Goal: Entertainment & Leisure: Consume media (video, audio)

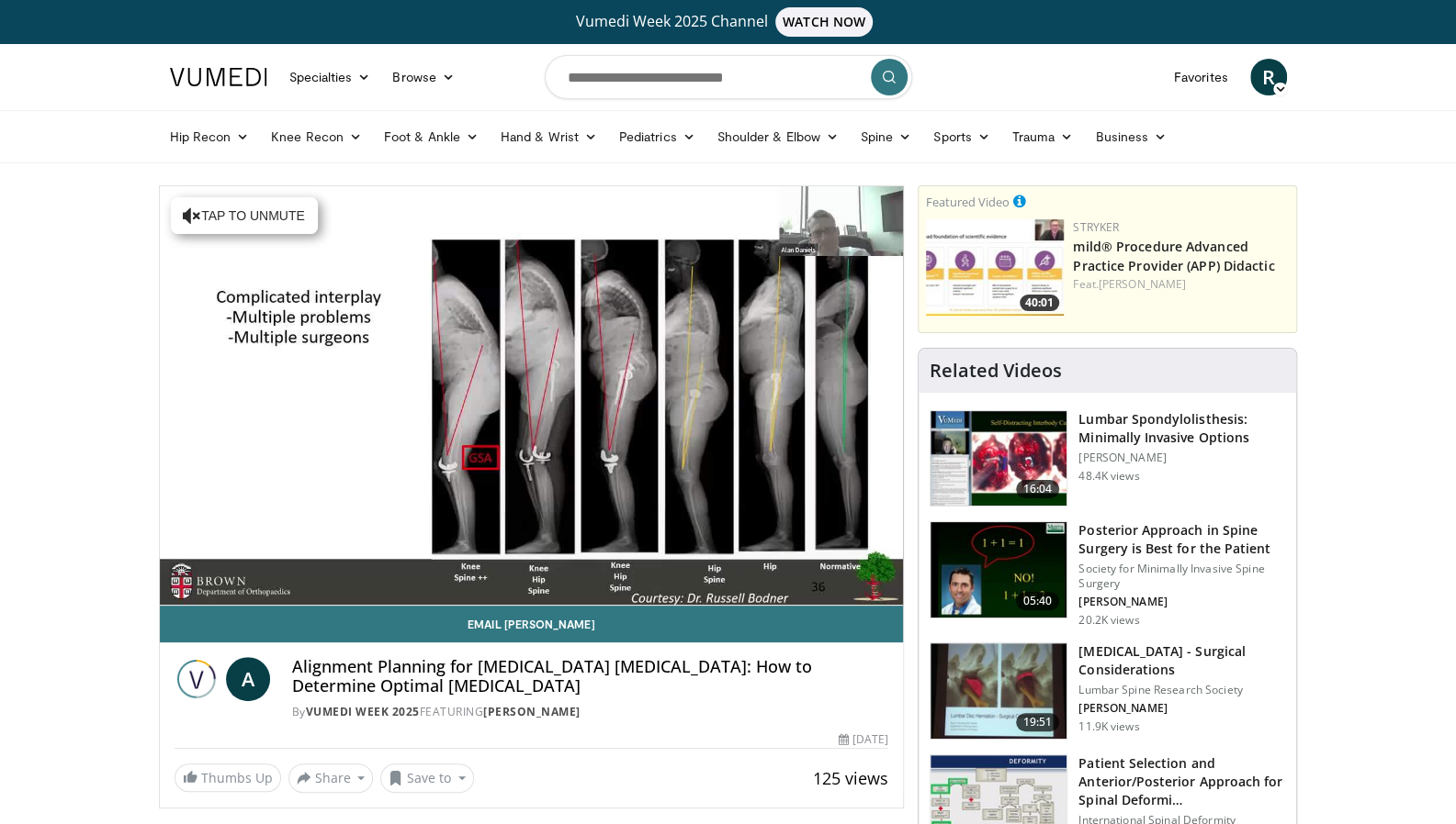
click at [212, 585] on video-js "**********" at bounding box center [532, 396] width 744 height 419
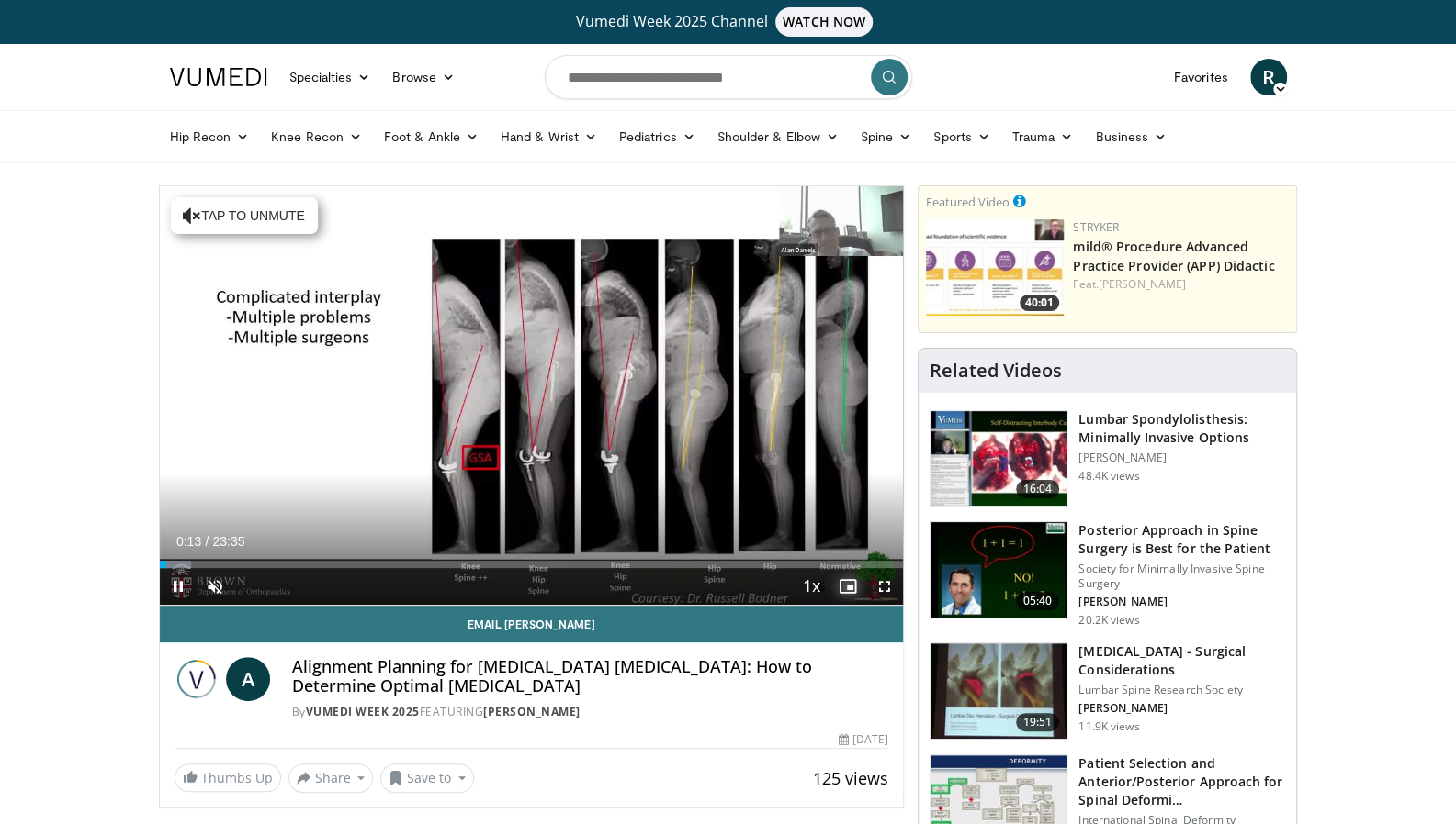
click at [852, 584] on span "Video Player" at bounding box center [847, 586] width 37 height 37
click at [214, 585] on span "Video Player" at bounding box center [215, 586] width 37 height 37
drag, startPoint x: 290, startPoint y: 589, endPoint x: 234, endPoint y: 587, distance: 56.0
click at [238, 587] on div "Volume Level" at bounding box center [238, 586] width 0 height 6
click at [208, 584] on span "Video Player" at bounding box center [215, 586] width 37 height 37
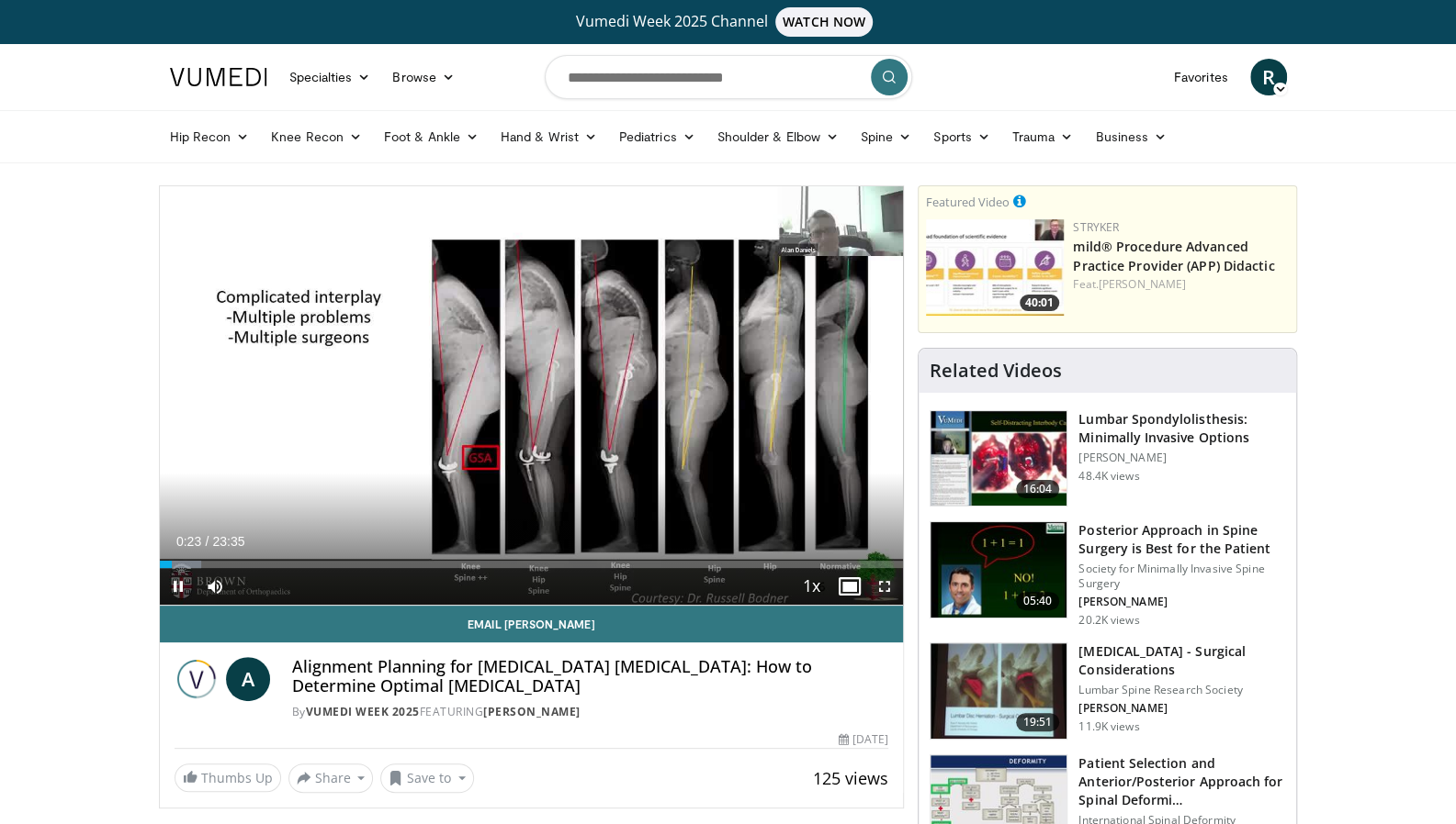
click at [887, 588] on span "Video Player" at bounding box center [884, 586] width 37 height 37
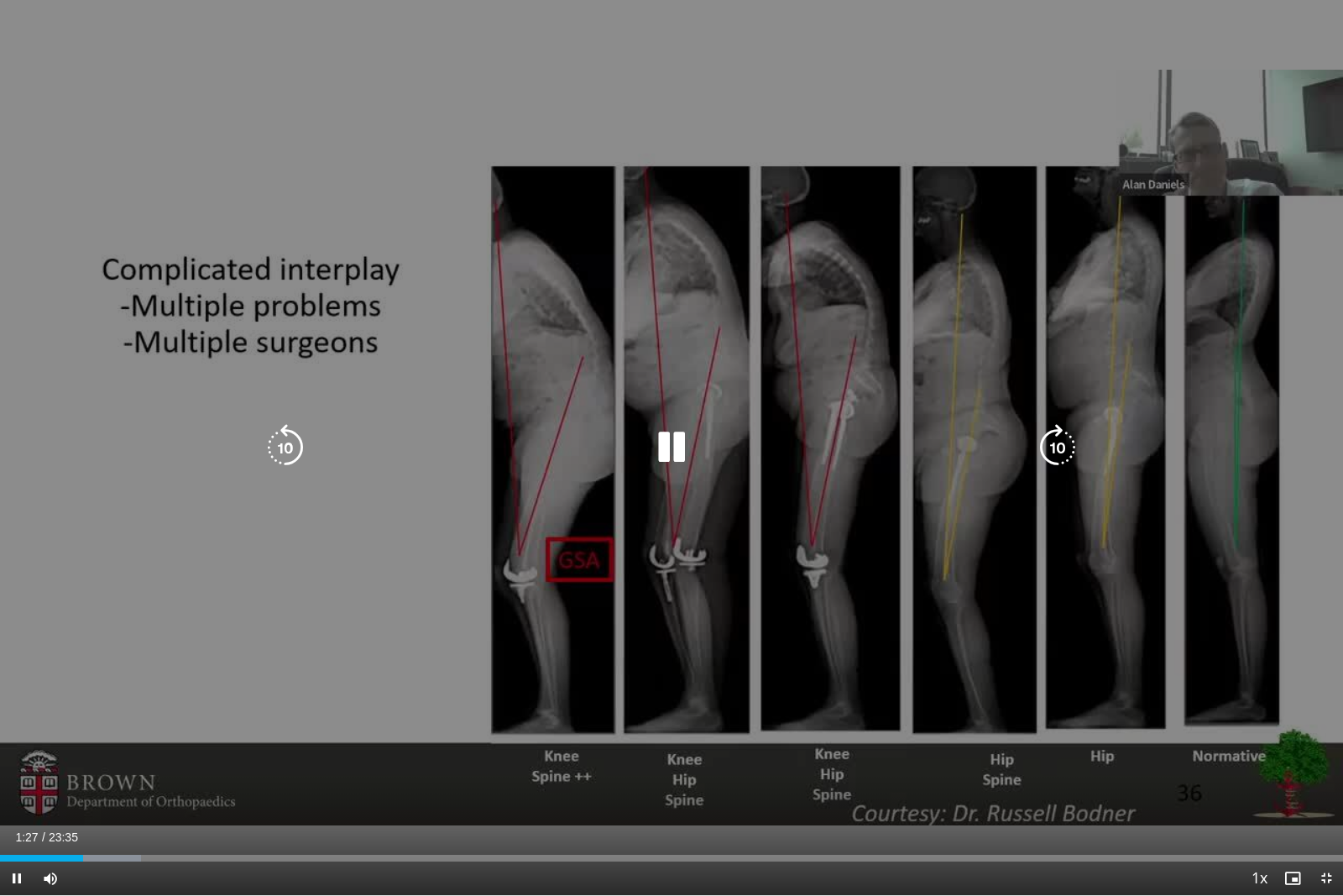
click at [672, 443] on icon "Video Player" at bounding box center [672, 447] width 47 height 47
click at [661, 448] on icon "Video Player" at bounding box center [672, 447] width 47 height 47
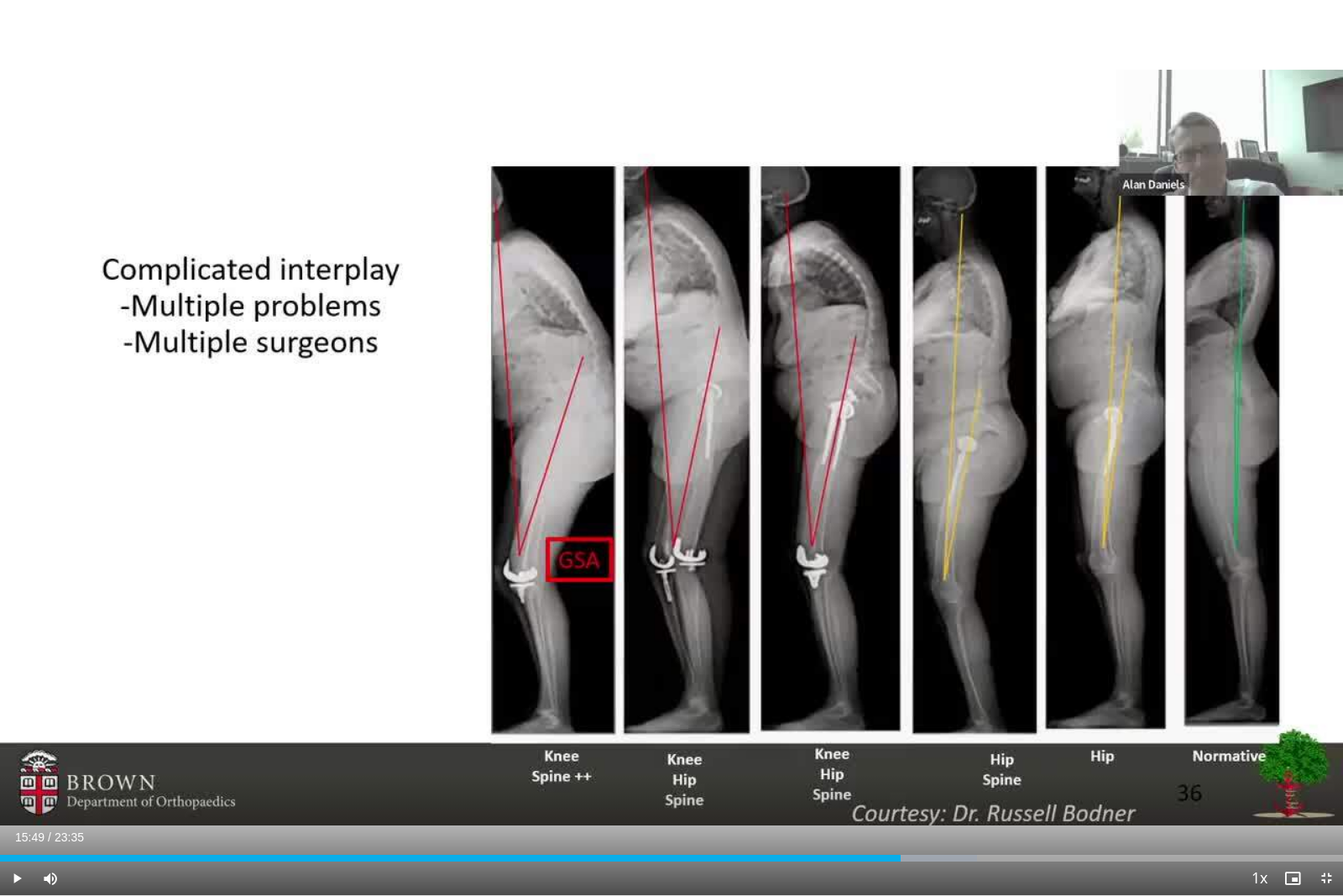
drag, startPoint x: 917, startPoint y: 854, endPoint x: 900, endPoint y: 853, distance: 17.0
click at [900, 753] on div "Loaded : 72.77% 15:49 15:49" at bounding box center [672, 853] width 1343 height 16
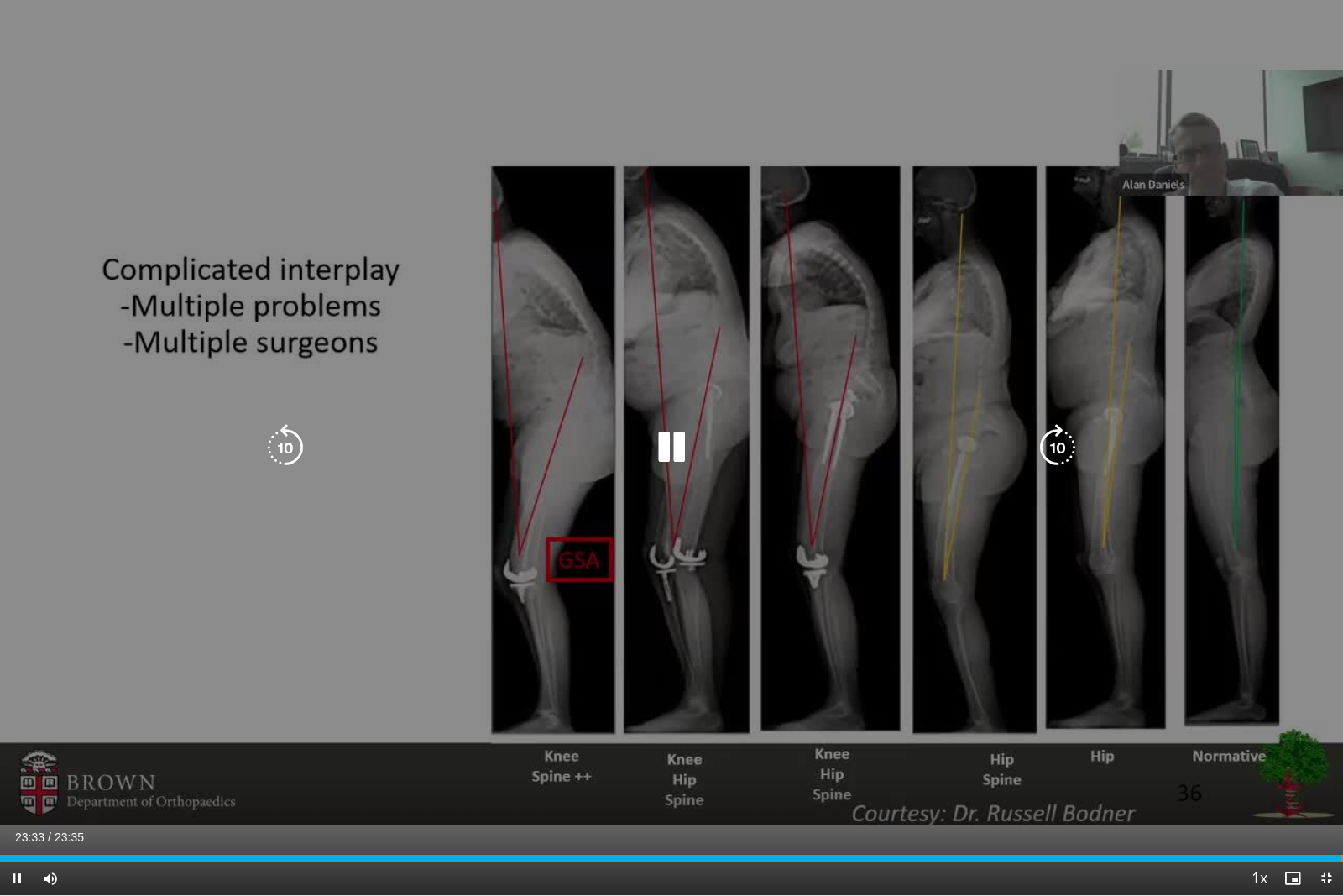
click at [668, 446] on icon "Video Player" at bounding box center [672, 447] width 47 height 47
